Goal: Task Accomplishment & Management: Use online tool/utility

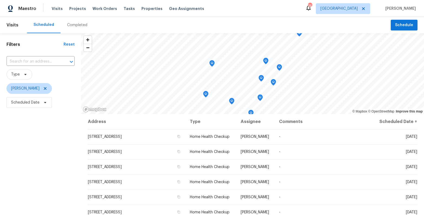
scroll to position [106, 0]
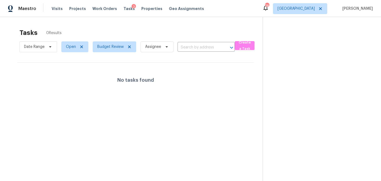
scroll to position [14, 0]
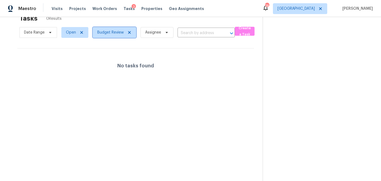
click at [129, 31] on icon at bounding box center [129, 32] width 4 height 4
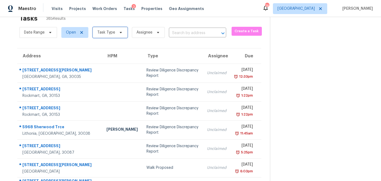
click at [121, 35] on span "Task Type" at bounding box center [110, 32] width 35 height 11
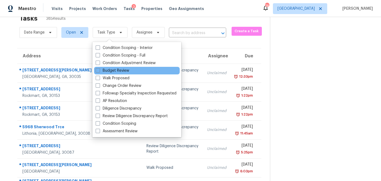
click at [95, 72] on div "Budget Review" at bounding box center [137, 71] width 86 height 8
click at [98, 70] on span at bounding box center [98, 70] width 4 height 4
click at [98, 70] on input "Budget Review" at bounding box center [98, 70] width 4 height 4
checkbox input "true"
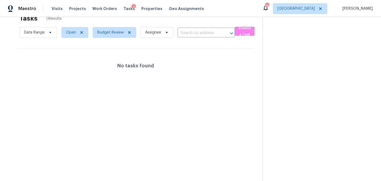
click at [150, 18] on div "Tasks 0 Results" at bounding box center [140, 18] width 243 height 14
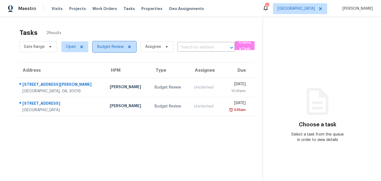
click at [128, 46] on icon at bounding box center [129, 47] width 4 height 4
